Goal: Task Accomplishment & Management: Manage account settings

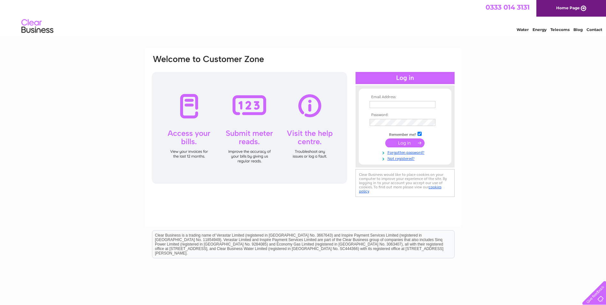
type input "[EMAIL_ADDRESS][DOMAIN_NAME]"
click at [406, 139] on input "submit" at bounding box center [405, 142] width 39 height 9
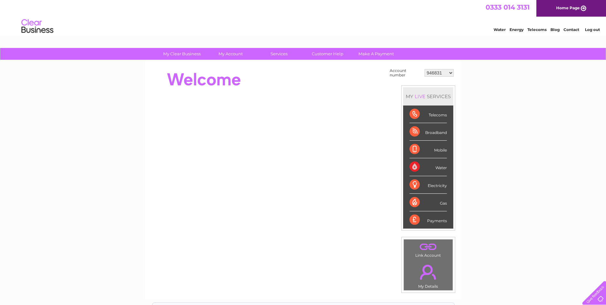
click at [449, 73] on select "946831 957308 957309 981134 992372 30324556" at bounding box center [439, 73] width 29 height 8
select select "30324556"
click at [425, 69] on select "946831 957308 957309 981134 992372 30324556" at bounding box center [439, 73] width 29 height 8
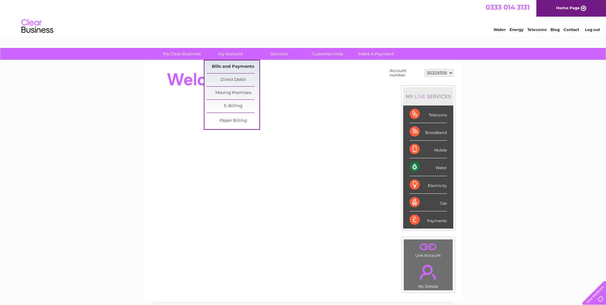
click at [233, 65] on link "Bills and Payments" at bounding box center [233, 66] width 53 height 13
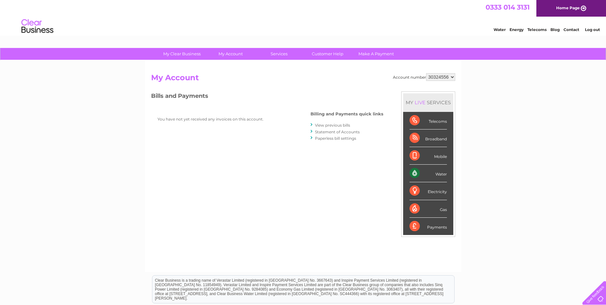
click at [332, 127] on link "View previous bills" at bounding box center [332, 125] width 35 height 5
